Goal: Communication & Community: Answer question/provide support

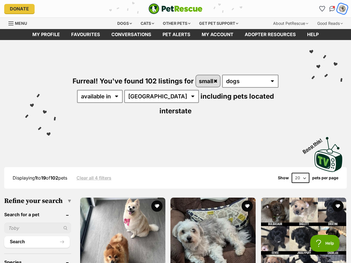
click at [344, 8] on img "My account" at bounding box center [342, 8] width 7 height 7
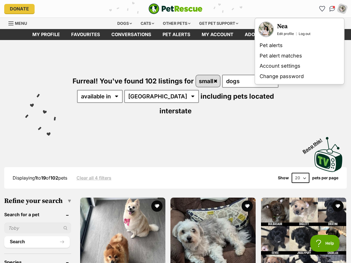
click at [265, 28] on img "Your profile" at bounding box center [266, 29] width 14 height 14
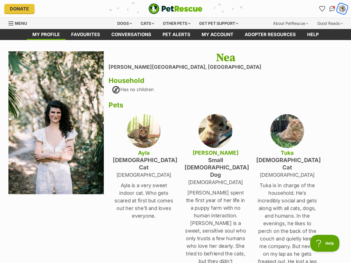
click at [343, 10] on img "My account" at bounding box center [342, 8] width 7 height 7
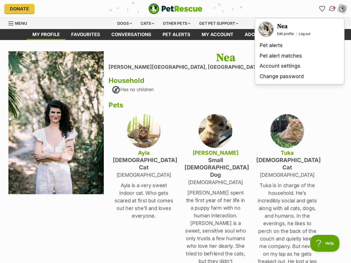
click at [331, 10] on img "Conversations" at bounding box center [333, 8] width 8 height 7
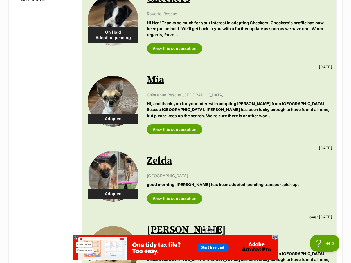
scroll to position [21, 0]
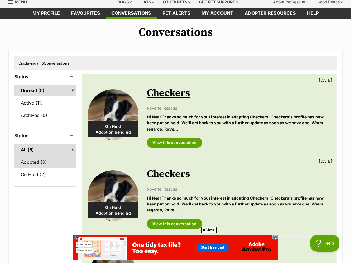
click at [35, 162] on link "Adopted (3)" at bounding box center [45, 162] width 62 height 12
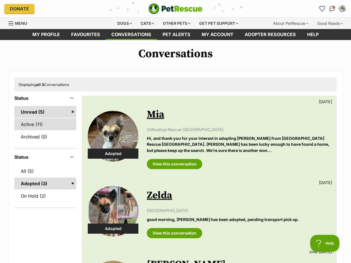
click at [34, 124] on link "Active (11)" at bounding box center [45, 124] width 62 height 12
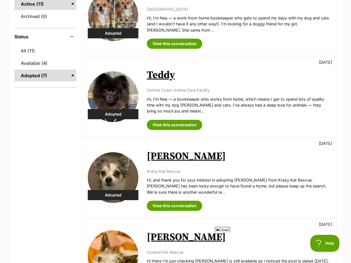
scroll to position [49, 0]
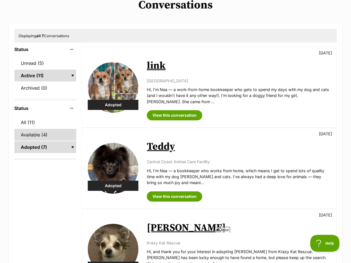
click at [34, 137] on link "Available (4)" at bounding box center [45, 135] width 62 height 12
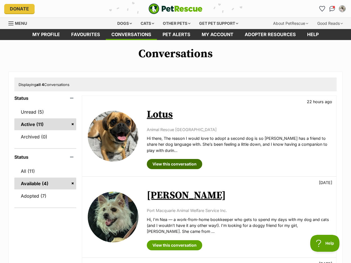
click at [173, 164] on link "View this conversation" at bounding box center [174, 164] width 55 height 10
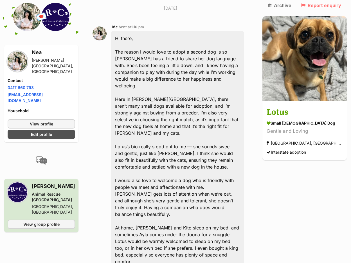
scroll to position [153, 0]
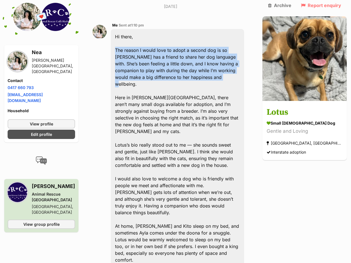
drag, startPoint x: 118, startPoint y: 24, endPoint x: 173, endPoint y: 48, distance: 60.3
click at [173, 48] on div "Hi there, The reason I would love to adopt a second dog is so Akia has a friend…" at bounding box center [177, 182] width 133 height 306
copy div "The reason I would love to adopt a second dog is so Akia has a friend to share …"
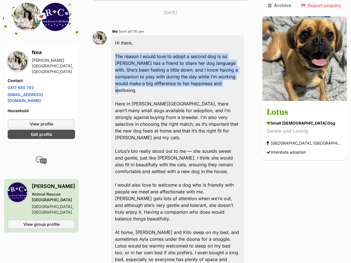
scroll to position [140, 0]
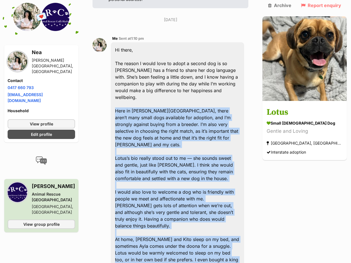
drag, startPoint x: 118, startPoint y: 76, endPoint x: 182, endPoint y: 234, distance: 170.2
click at [182, 234] on div "Hi there, The reason I would love to adopt a second dog is so Akia has a friend…" at bounding box center [177, 195] width 133 height 306
copy div "Here in Byron Bay, there aren’t many small dogs available for adoption, and I’m…"
